Goal: Task Accomplishment & Management: Use online tool/utility

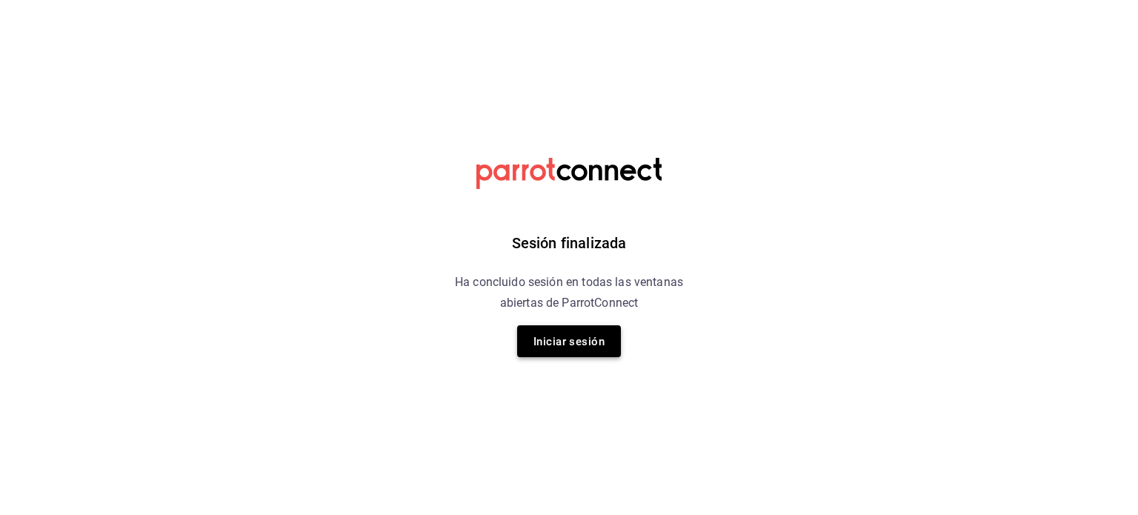
click at [572, 350] on font "Iniciar sesión" at bounding box center [568, 341] width 71 height 20
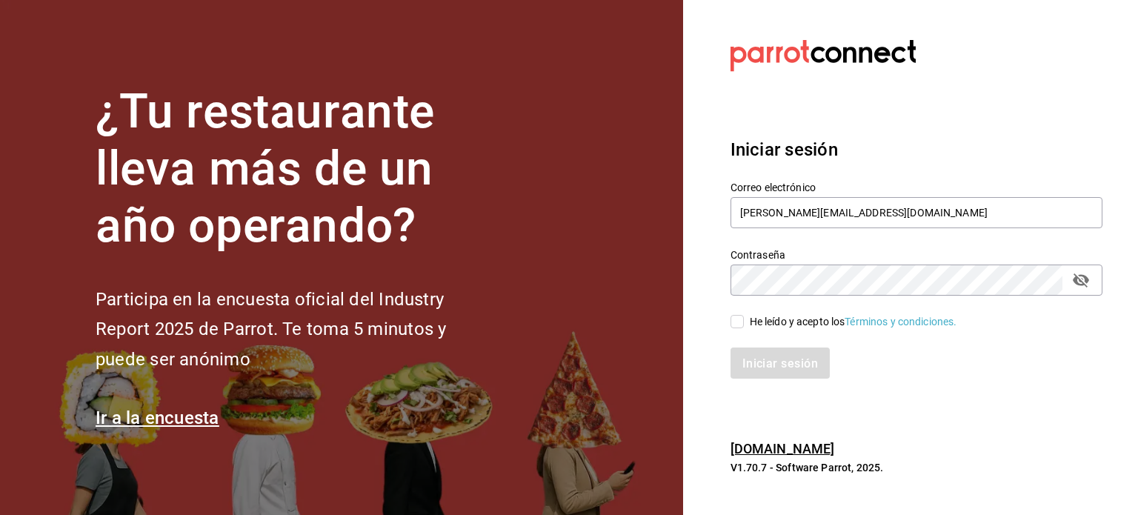
click at [740, 325] on input "He leído y acepto los Términos y condiciones." at bounding box center [737, 321] width 13 height 13
checkbox input "true"
click at [768, 361] on font "Iniciar sesión" at bounding box center [781, 363] width 76 height 14
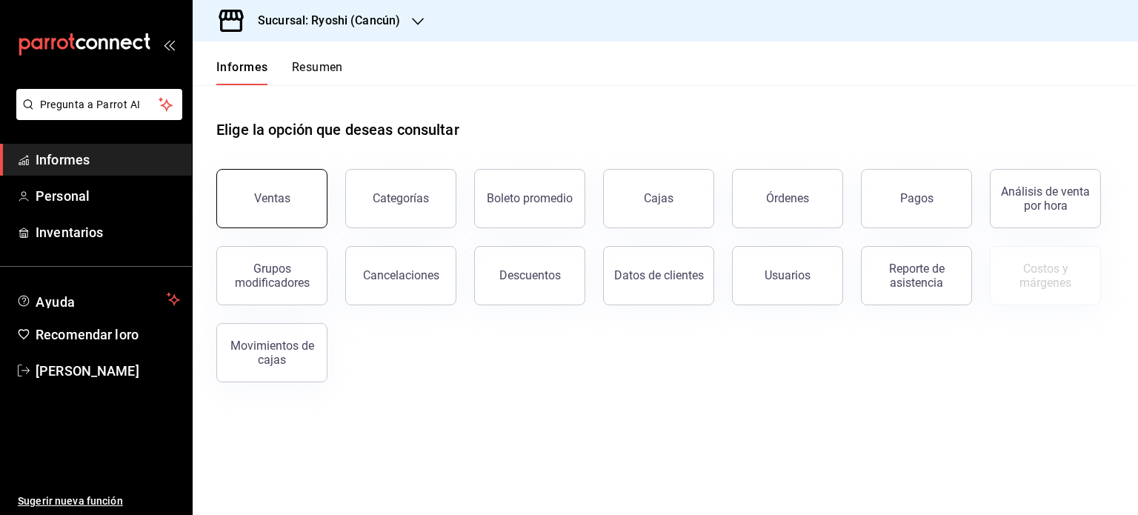
click at [280, 196] on font "Ventas" at bounding box center [272, 198] width 36 height 14
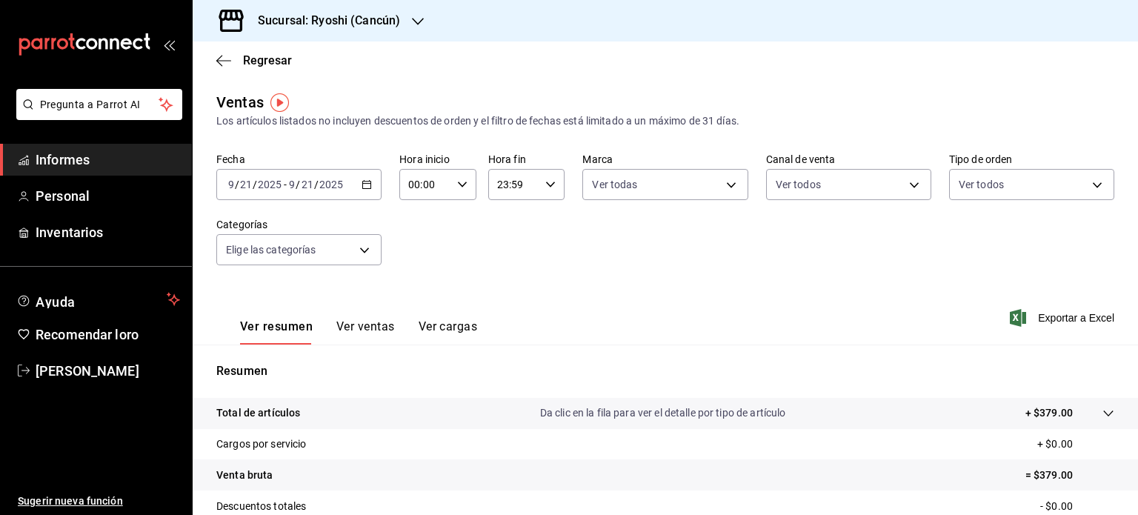
click at [370, 186] on div "[DATE] [DATE] - [DATE] [DATE]" at bounding box center [298, 184] width 165 height 31
click at [368, 188] on \(Stroke\) "button" at bounding box center [366, 185] width 9 height 8
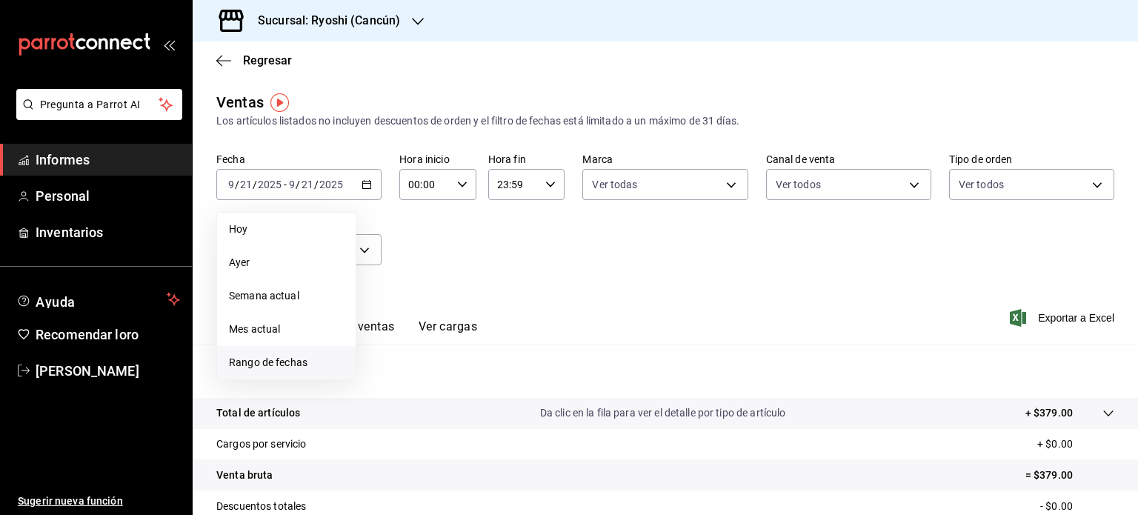
click at [299, 365] on font "Rango de fechas" at bounding box center [268, 362] width 79 height 12
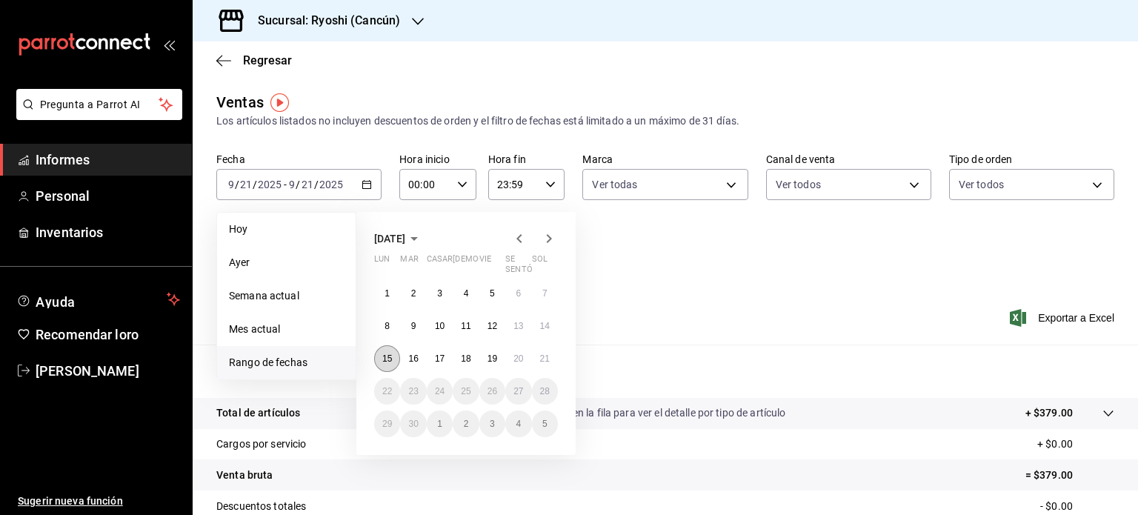
click at [390, 358] on font "15" at bounding box center [387, 358] width 10 height 10
click at [541, 360] on font "21" at bounding box center [545, 358] width 10 height 10
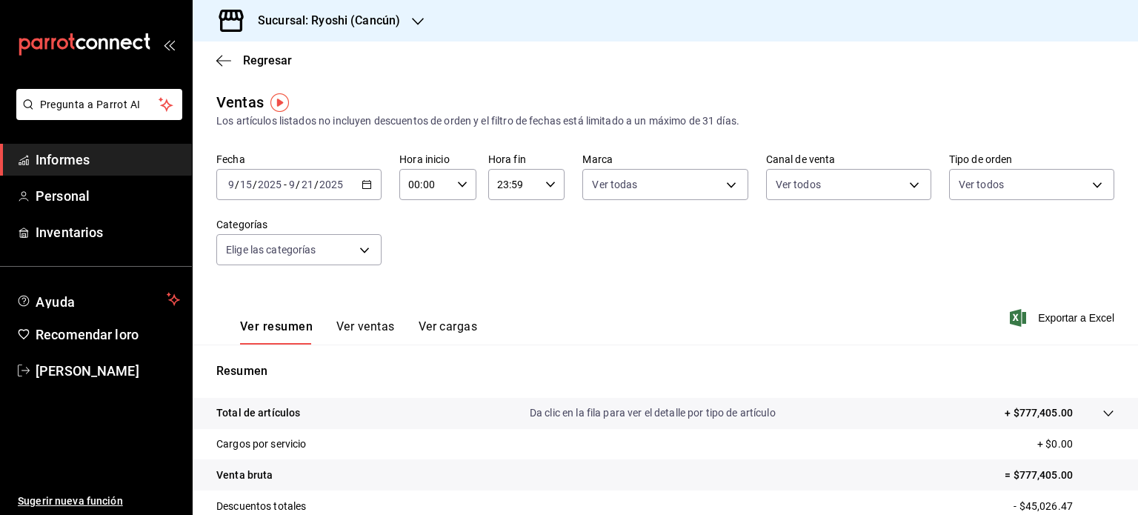
click at [459, 186] on \(Stroke\) "button" at bounding box center [462, 184] width 9 height 5
click at [419, 243] on font "05" at bounding box center [416, 243] width 12 height 12
type input "05:00"
click at [560, 144] on div at bounding box center [569, 257] width 1138 height 515
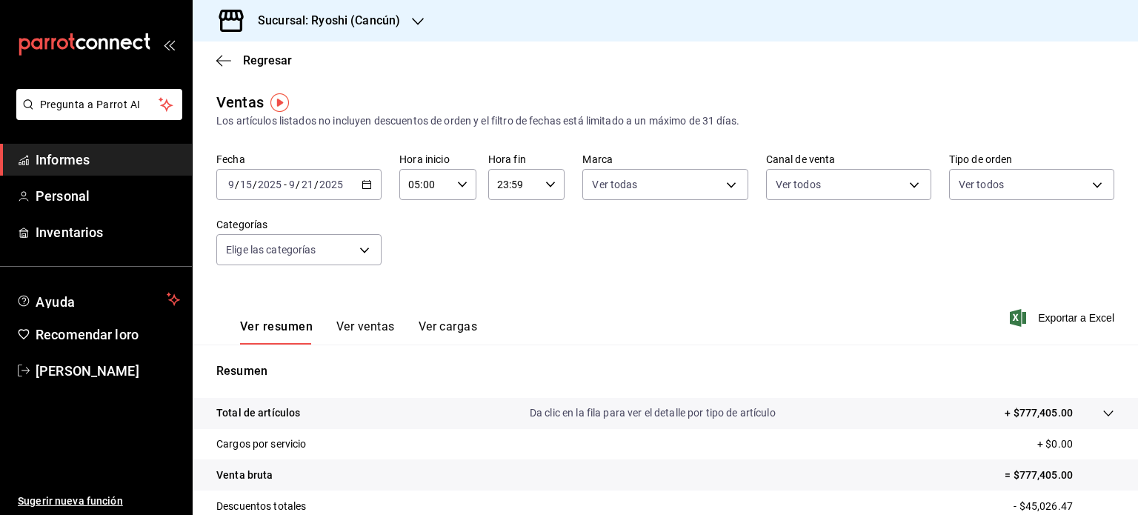
click at [599, 288] on div "Ver resumen Ver ventas Ver cargas Exportar a Excel" at bounding box center [665, 313] width 945 height 61
click at [1056, 319] on font "Exportar a Excel" at bounding box center [1076, 318] width 76 height 12
